Goal: Check status: Check status

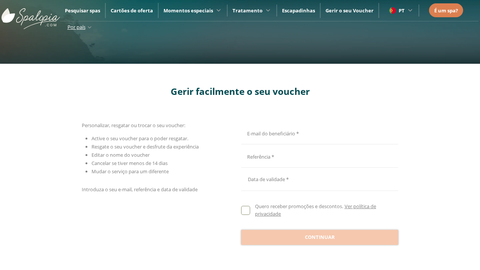
click at [318, 132] on input "E-mail do beneficiário *" at bounding box center [318, 132] width 155 height 13
type input "**********"
click at [318, 156] on input "E-mail do beneficiário *" at bounding box center [318, 156] width 155 height 13
type input "**********"
click at [319, 179] on div at bounding box center [319, 179] width 157 height 18
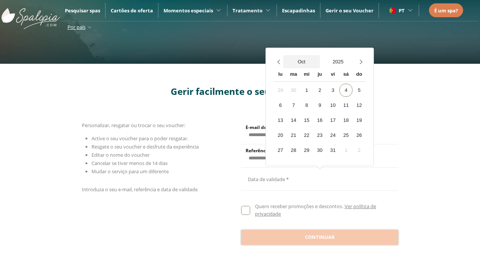
click at [301, 61] on button "Oct" at bounding box center [301, 61] width 37 height 13
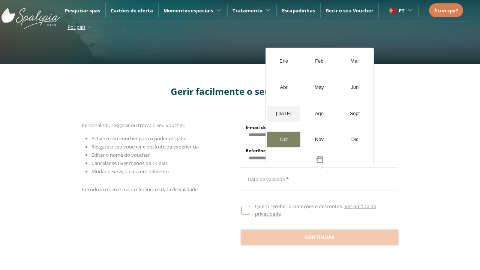
click at [283, 113] on div "[DATE]" at bounding box center [283, 114] width 33 height 16
click at [338, 61] on button "2025" at bounding box center [338, 61] width 37 height 13
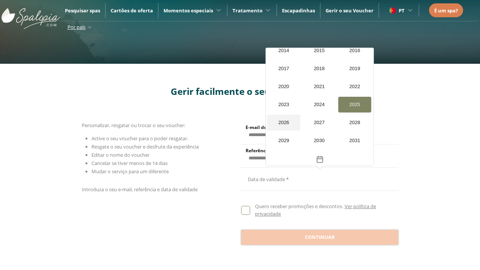
click at [283, 115] on div "2026" at bounding box center [283, 123] width 33 height 16
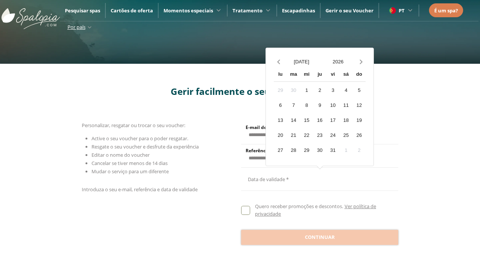
scroll to position [713, 0]
click at [280, 135] on div "20" at bounding box center [280, 135] width 13 height 13
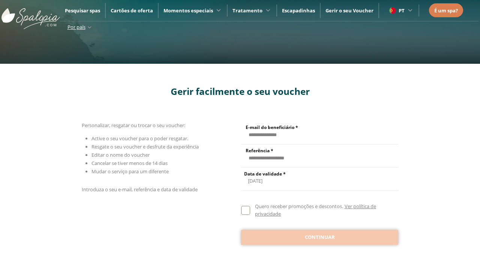
click at [319, 237] on span "Continuar" at bounding box center [320, 237] width 30 height 7
